Goal: Transaction & Acquisition: Subscribe to service/newsletter

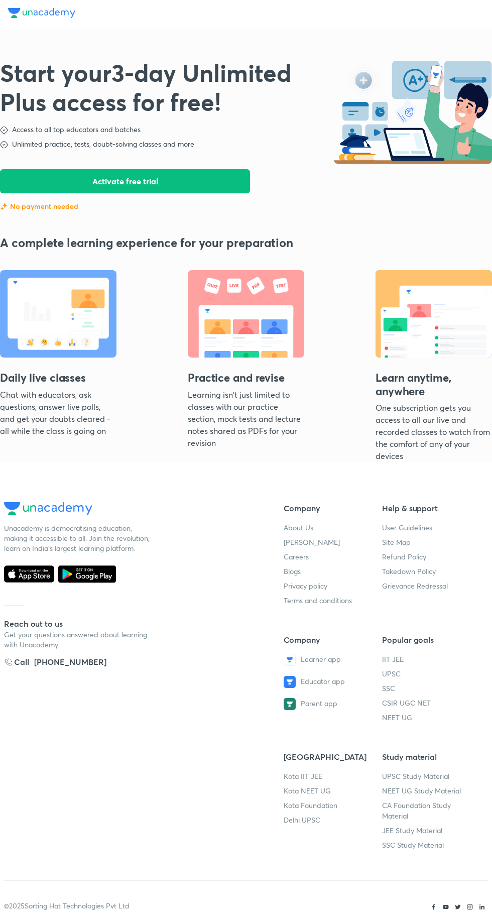
click at [201, 178] on button "Activate free trial" at bounding box center [125, 181] width 250 height 24
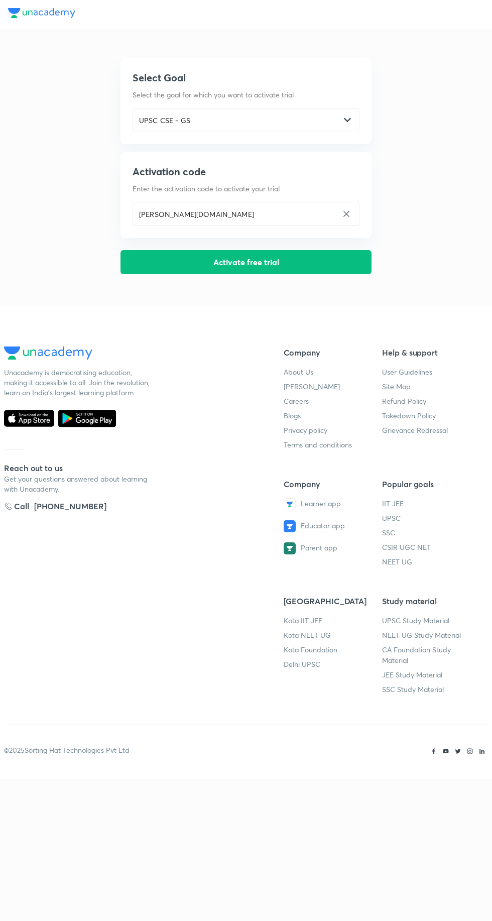
click at [273, 262] on button "Activate free trial" at bounding box center [246, 262] width 251 height 24
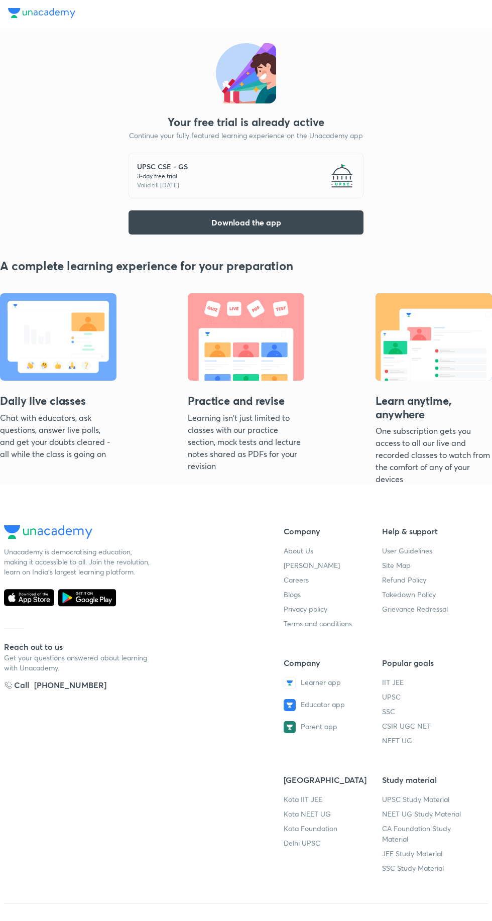
click at [76, 375] on img at bounding box center [58, 336] width 117 height 87
click at [97, 384] on div "Daily live classes Chat with educators, ask questions, answer live polls, and g…" at bounding box center [58, 389] width 117 height 192
click at [245, 342] on img at bounding box center [246, 336] width 117 height 87
click at [415, 340] on img at bounding box center [434, 336] width 117 height 87
click at [298, 219] on button "Download the app" at bounding box center [246, 223] width 235 height 24
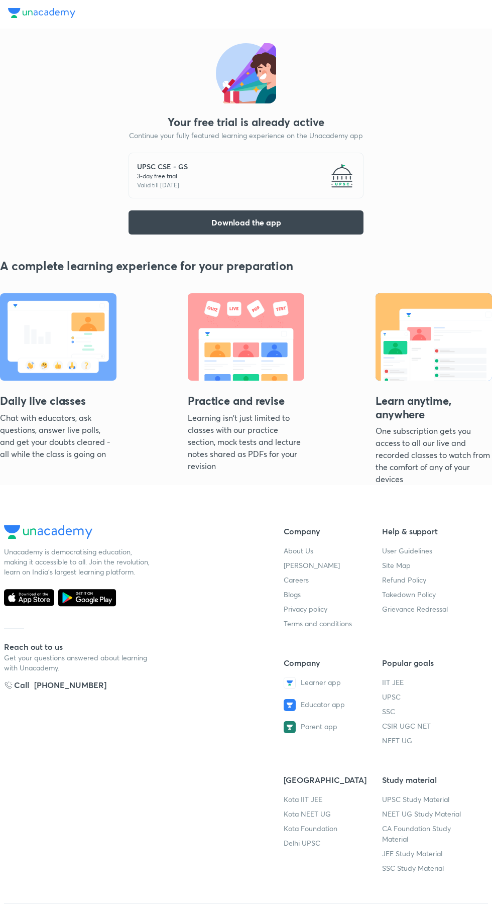
click at [422, 354] on img at bounding box center [434, 336] width 117 height 87
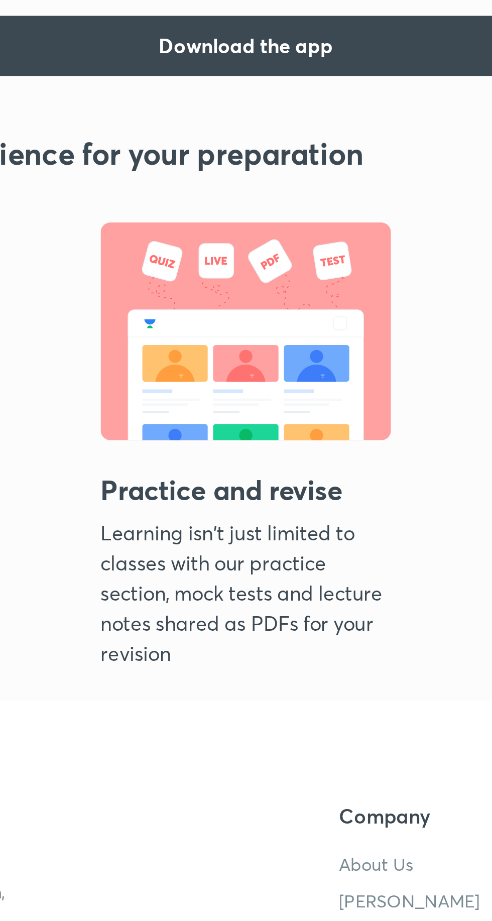
click at [257, 397] on h3 "Practice and revise" at bounding box center [246, 402] width 117 height 17
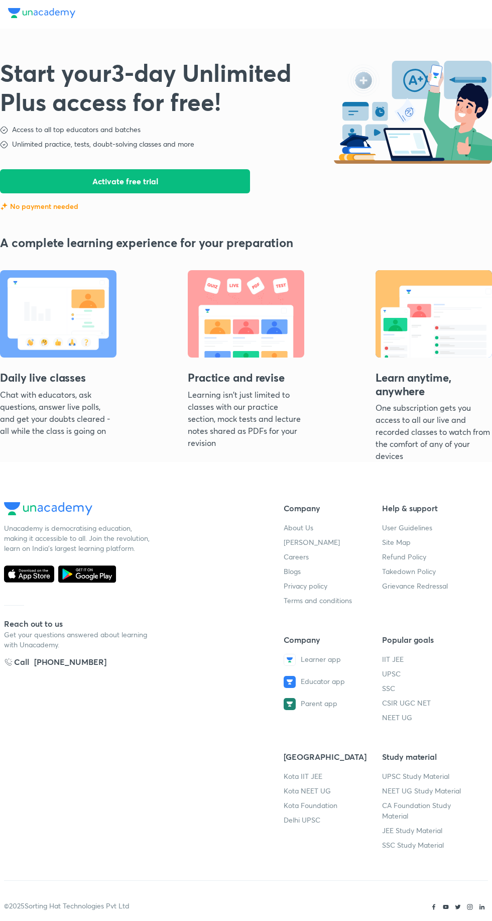
click at [155, 185] on button "Activate free trial" at bounding box center [125, 181] width 250 height 24
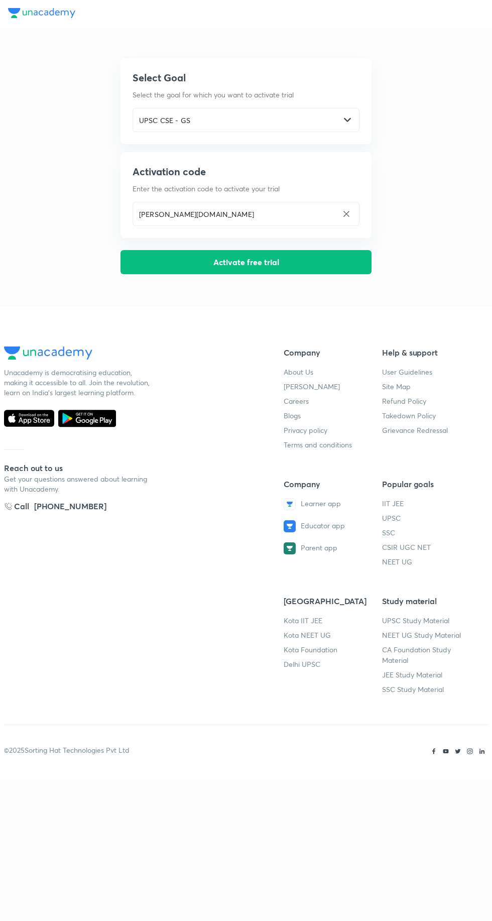
click at [185, 214] on input "[PERSON_NAME][DOMAIN_NAME]" at bounding box center [235, 214] width 205 height 21
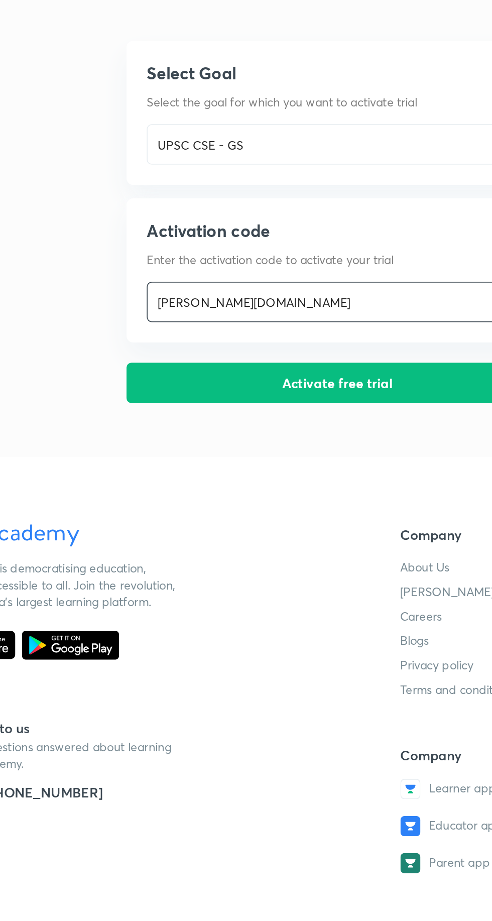
click at [234, 259] on button "Activate free trial" at bounding box center [246, 262] width 251 height 24
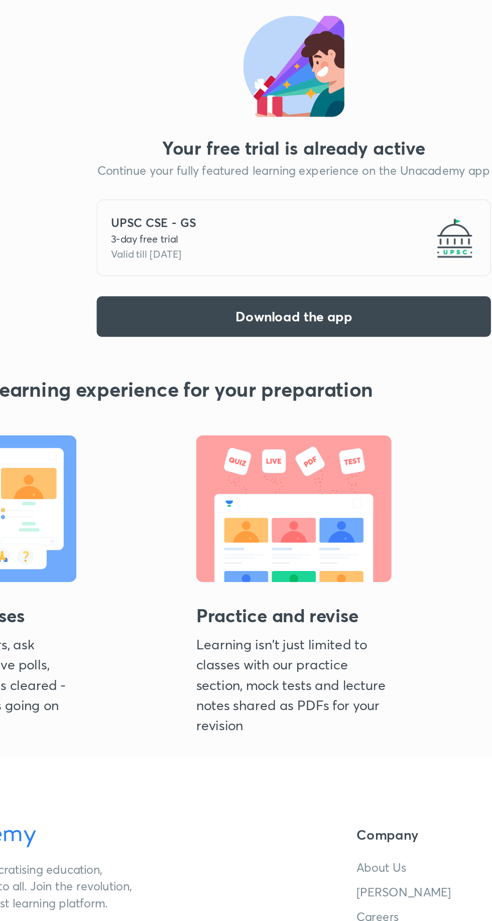
click at [328, 164] on div "UPSC CSE - GS 3 -day free trial Valid till 5 Oct 2025" at bounding box center [246, 176] width 235 height 46
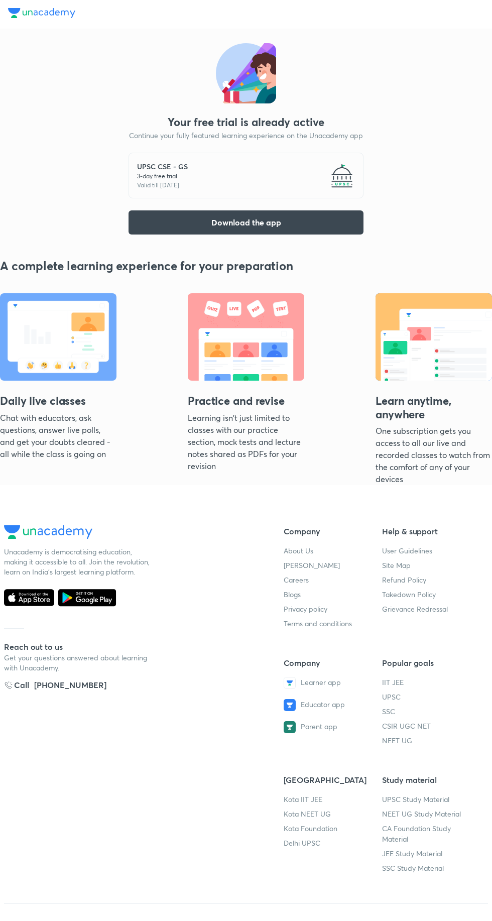
click at [304, 219] on button "Download the app" at bounding box center [246, 223] width 235 height 24
click at [306, 212] on button "Download the app" at bounding box center [246, 223] width 235 height 24
